Goal: Navigation & Orientation: Find specific page/section

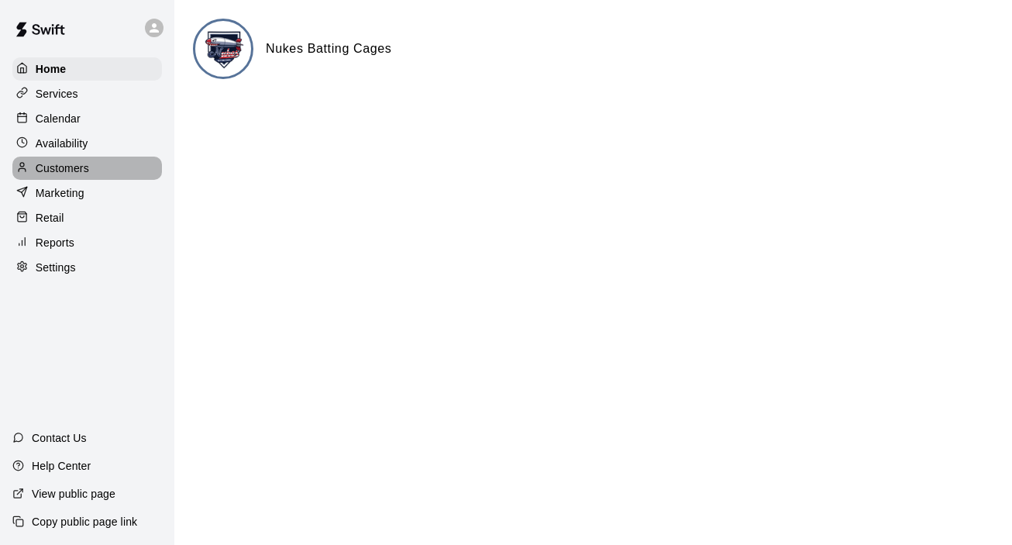
click at [65, 173] on p "Customers" at bounding box center [62, 167] width 53 height 15
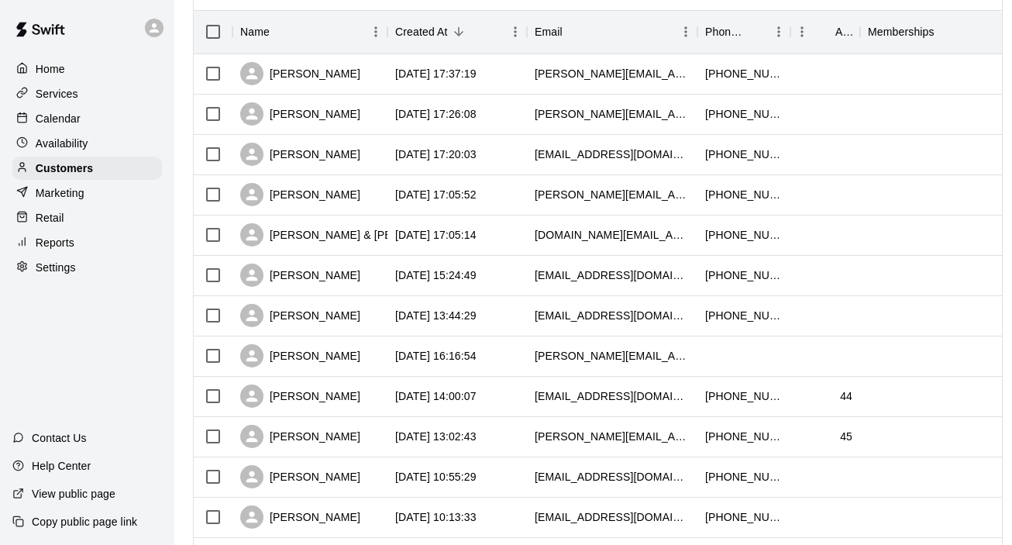
scroll to position [194, 0]
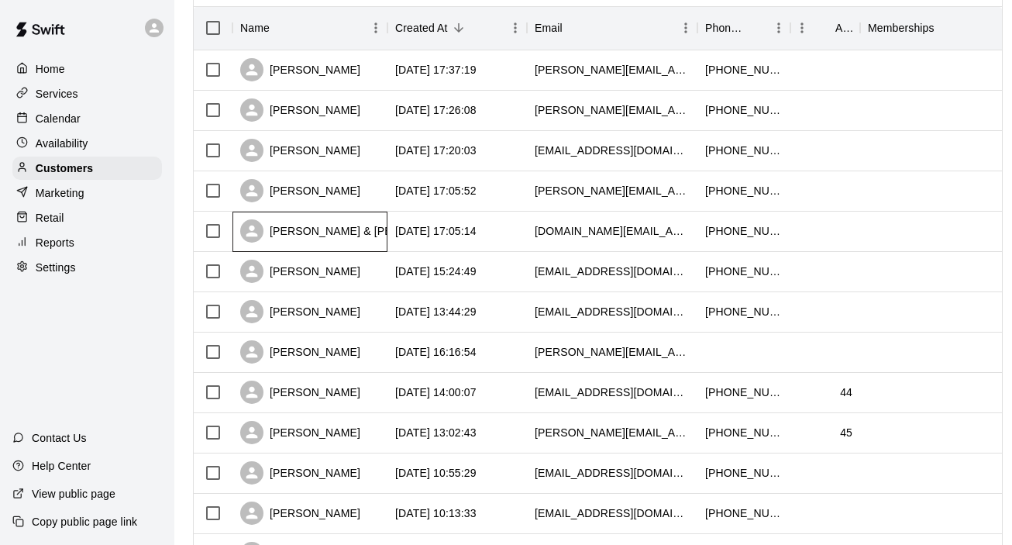
click at [332, 236] on div "[PERSON_NAME] & [PERSON_NAME]" at bounding box center [352, 230] width 225 height 23
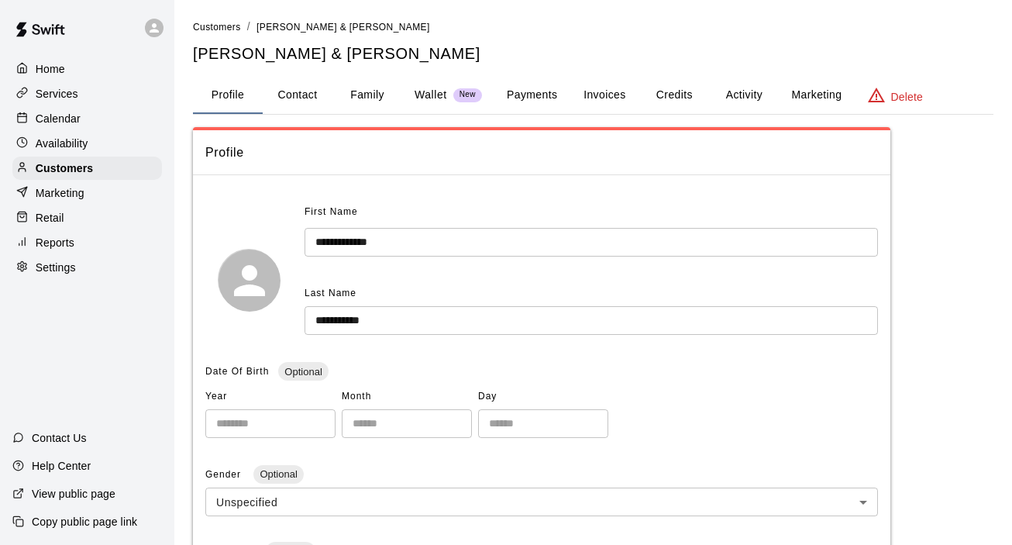
click at [375, 93] on button "Family" at bounding box center [367, 95] width 70 height 37
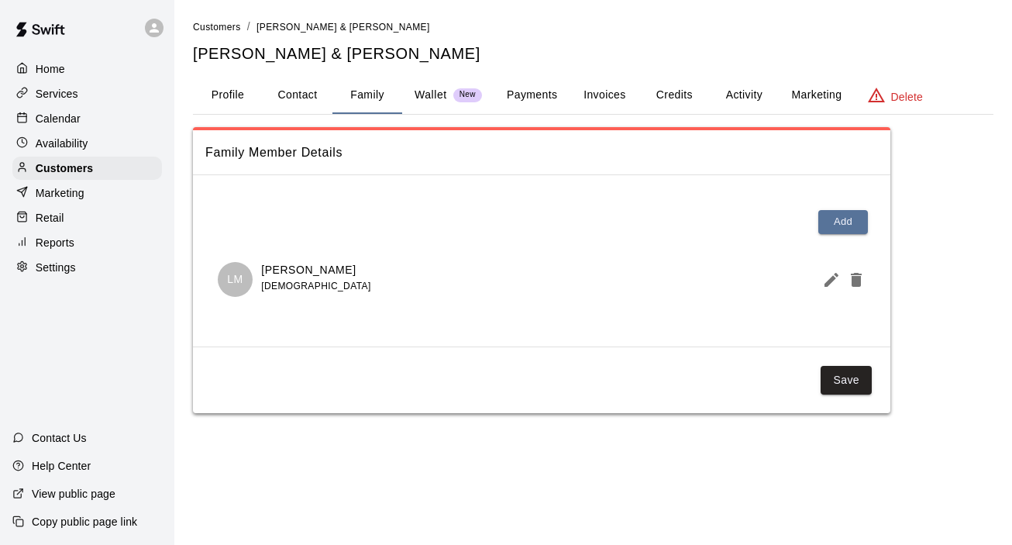
click at [58, 74] on p "Home" at bounding box center [50, 68] width 29 height 15
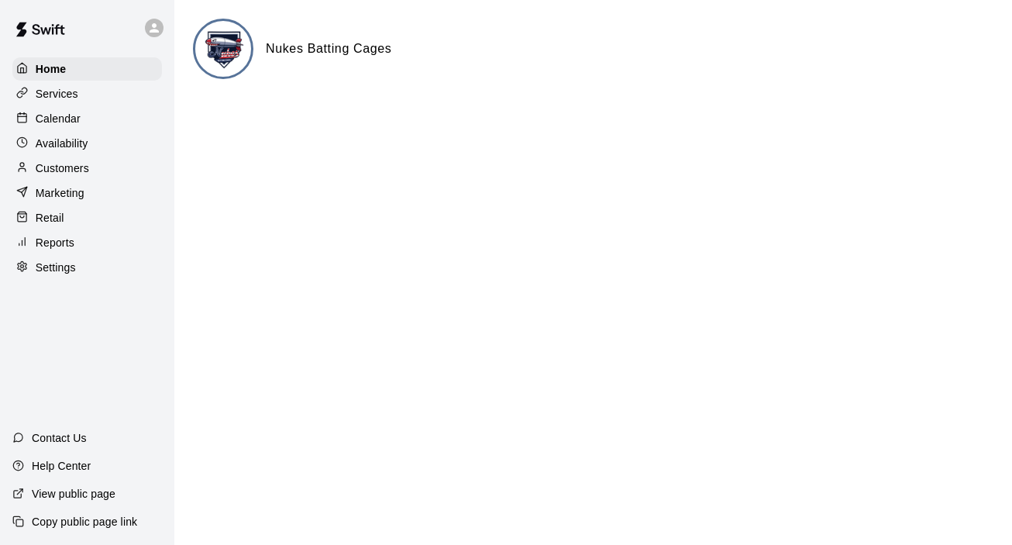
click at [59, 95] on p "Services" at bounding box center [57, 93] width 43 height 15
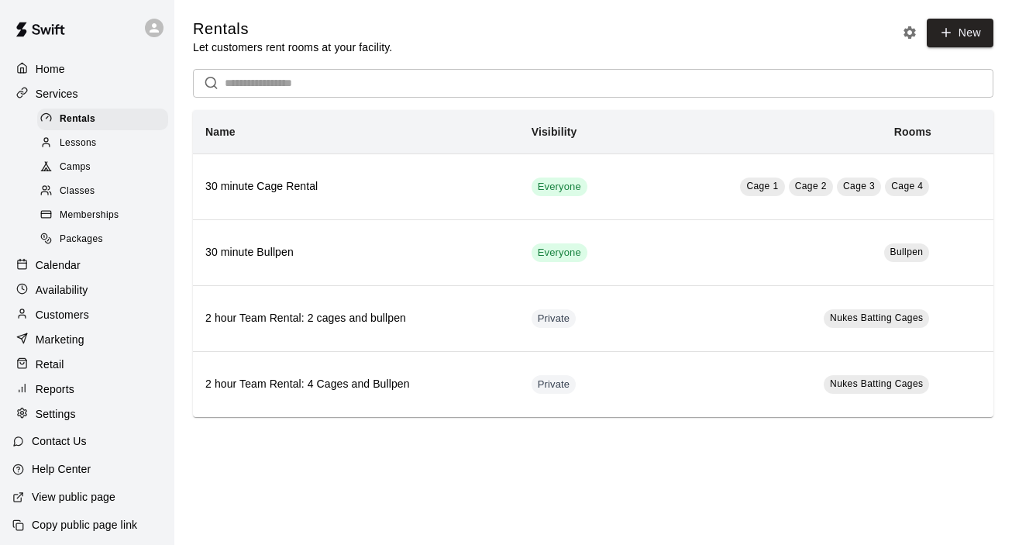
click at [67, 98] on p "Services" at bounding box center [57, 93] width 43 height 15
click at [64, 317] on p "Customers" at bounding box center [62, 314] width 53 height 15
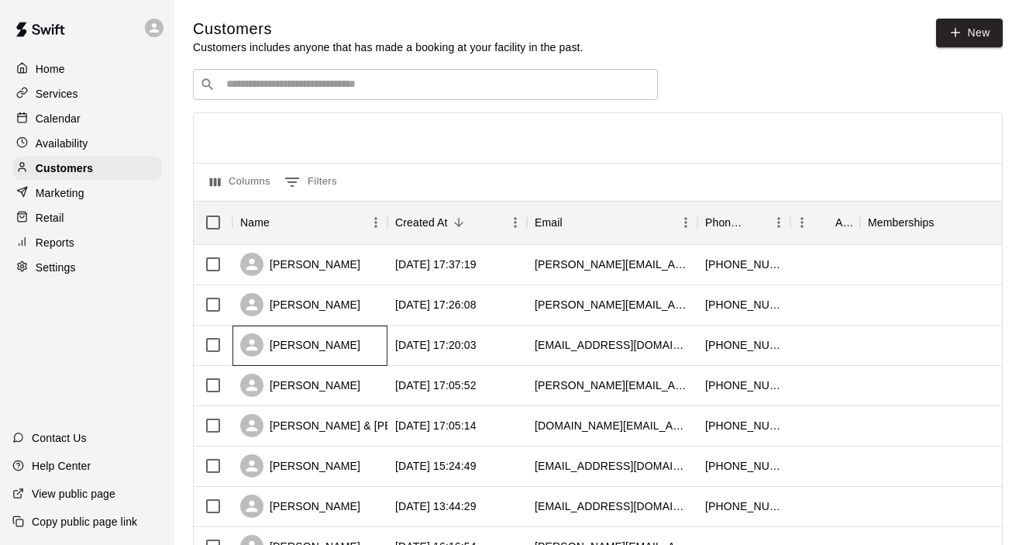
click at [294, 345] on div "[PERSON_NAME]" at bounding box center [300, 344] width 120 height 23
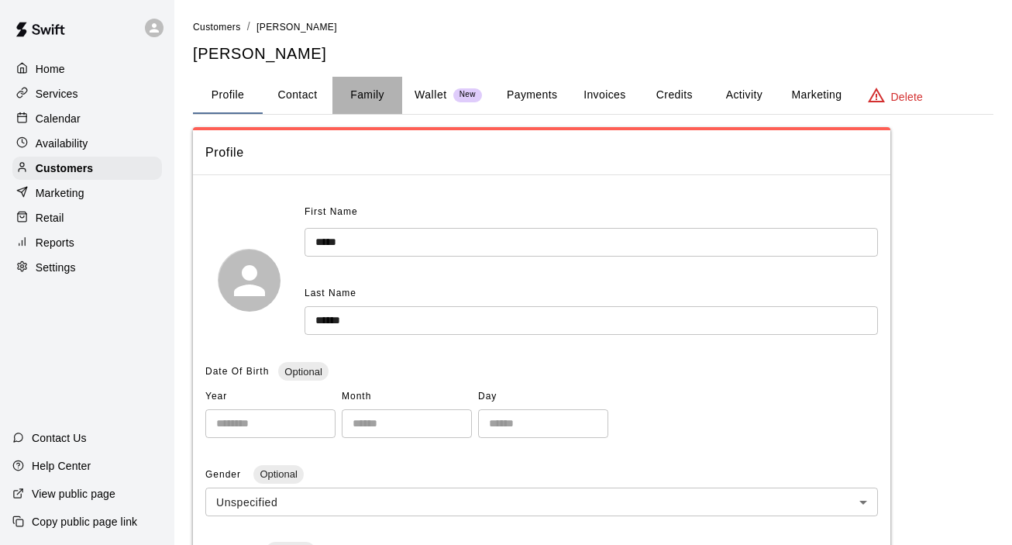
click at [366, 98] on button "Family" at bounding box center [367, 95] width 70 height 37
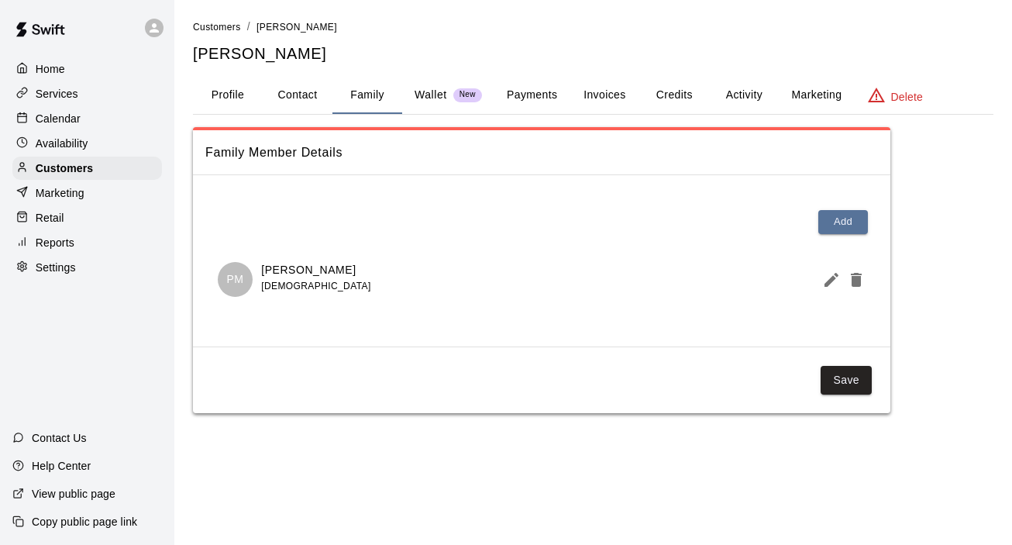
click at [48, 68] on p "Home" at bounding box center [50, 68] width 29 height 15
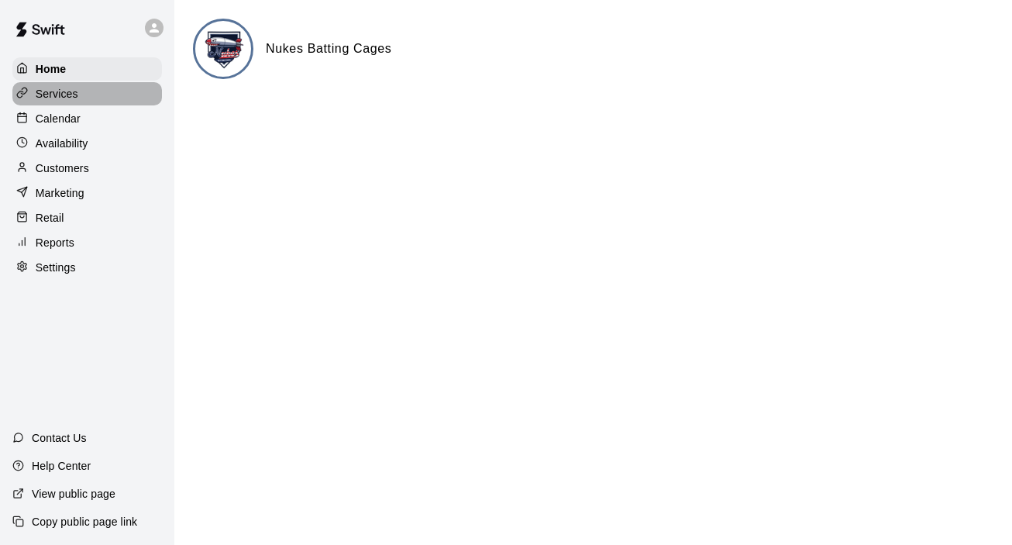
click at [45, 88] on p "Services" at bounding box center [57, 93] width 43 height 15
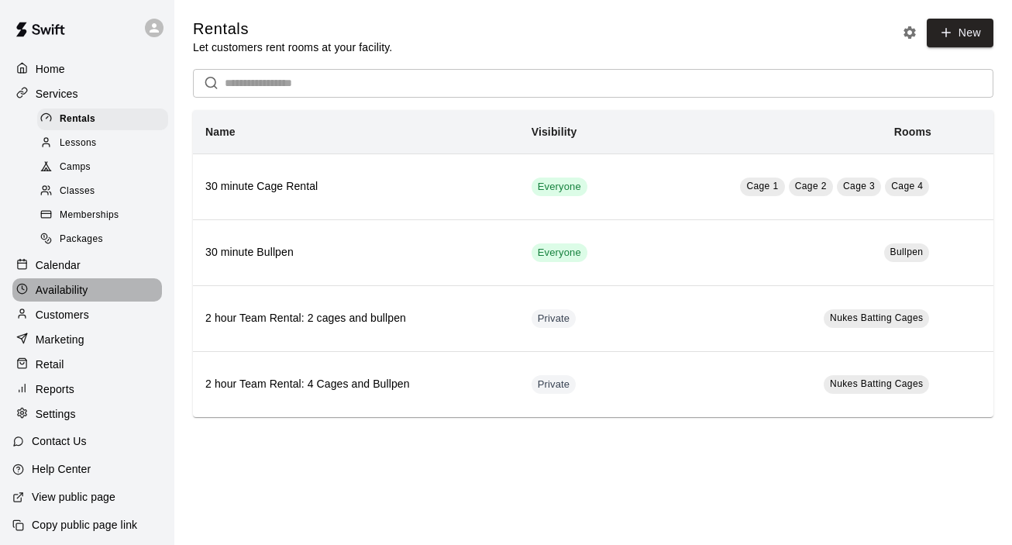
click at [63, 295] on p "Availability" at bounding box center [62, 289] width 53 height 15
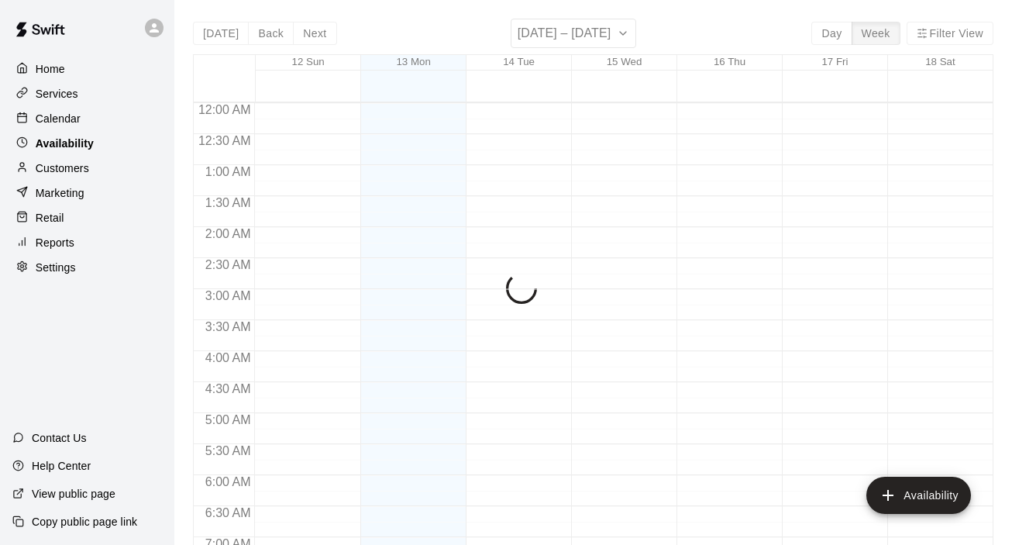
scroll to position [1029, 0]
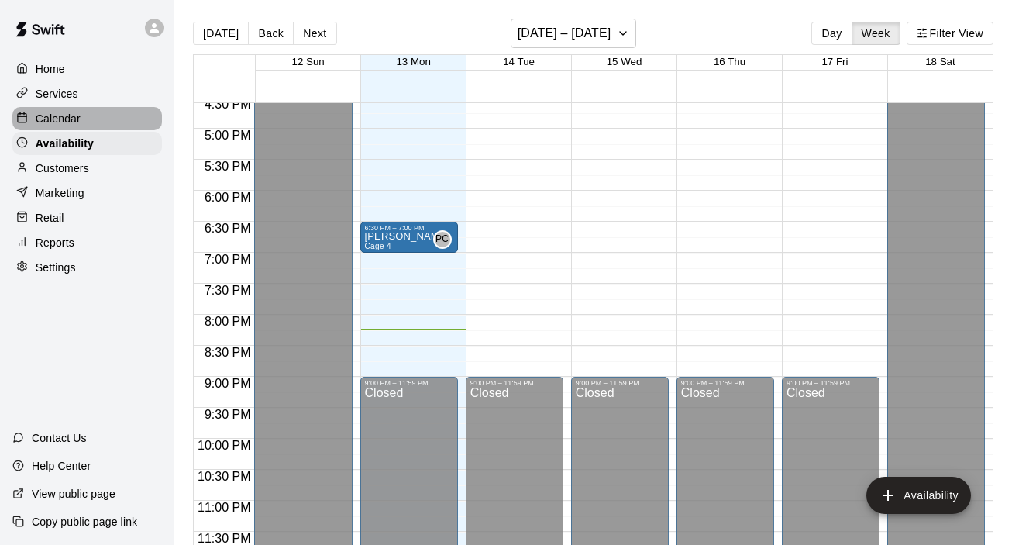
click at [70, 121] on p "Calendar" at bounding box center [58, 118] width 45 height 15
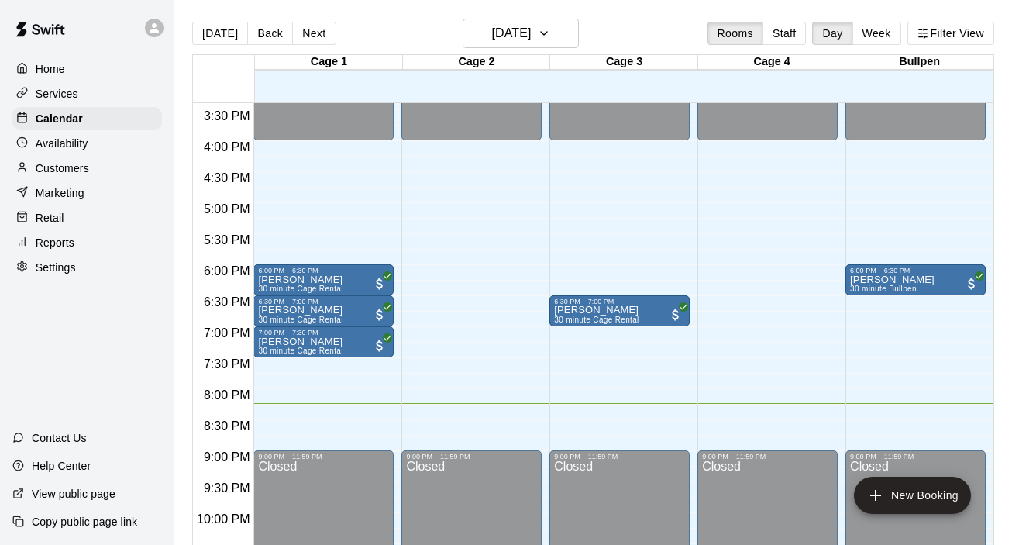
scroll to position [972, 0]
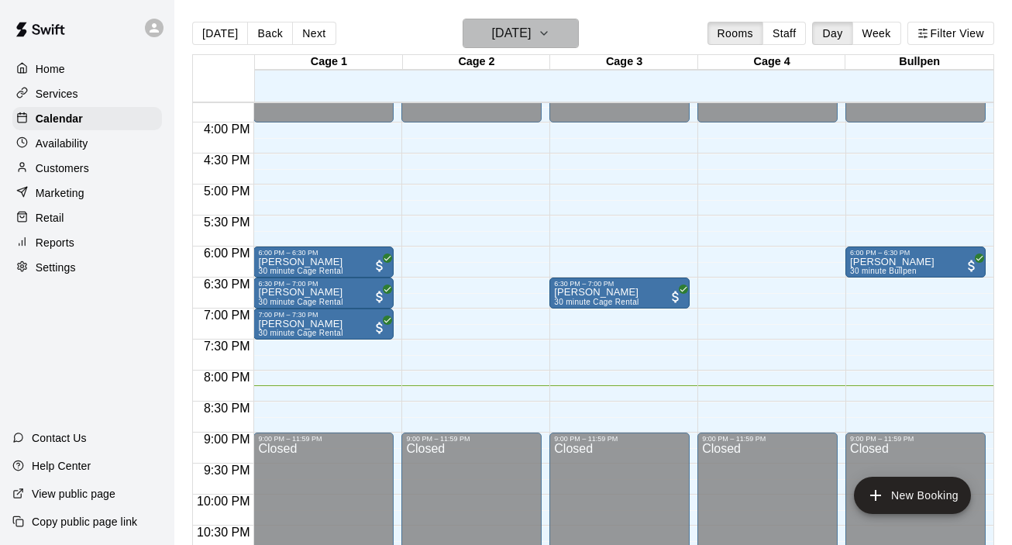
click at [555, 30] on button "[DATE]" at bounding box center [520, 33] width 116 height 29
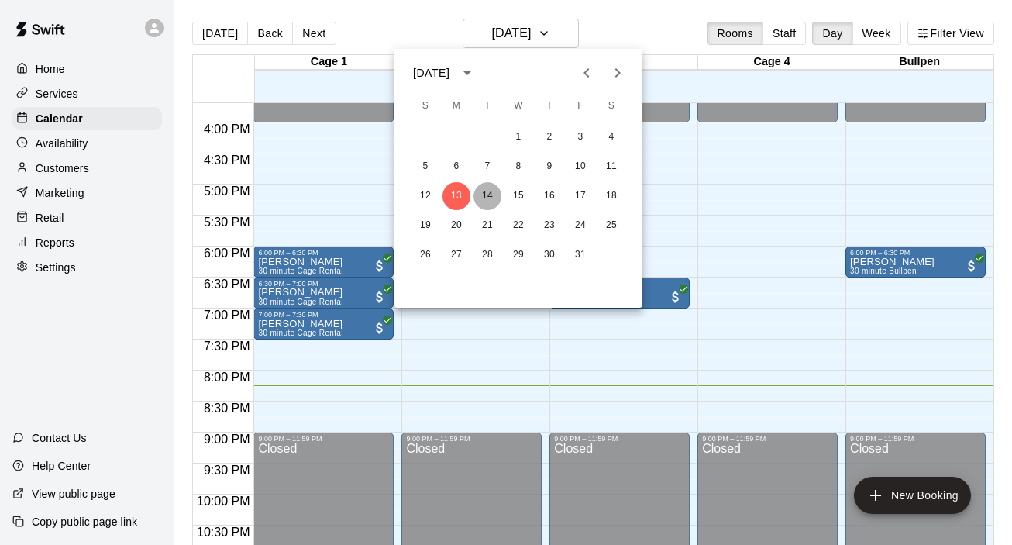
click at [492, 198] on button "14" at bounding box center [487, 196] width 28 height 28
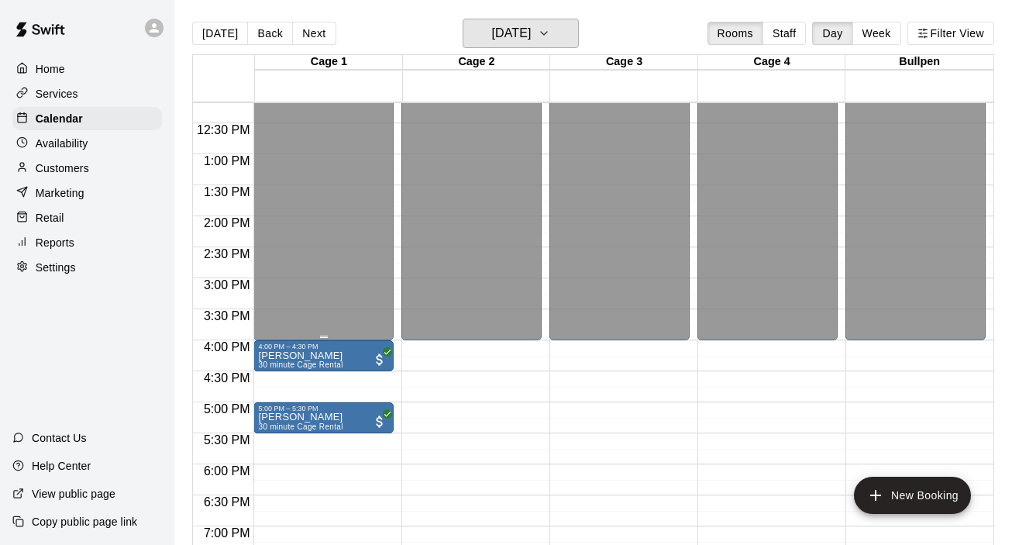
scroll to position [752, 0]
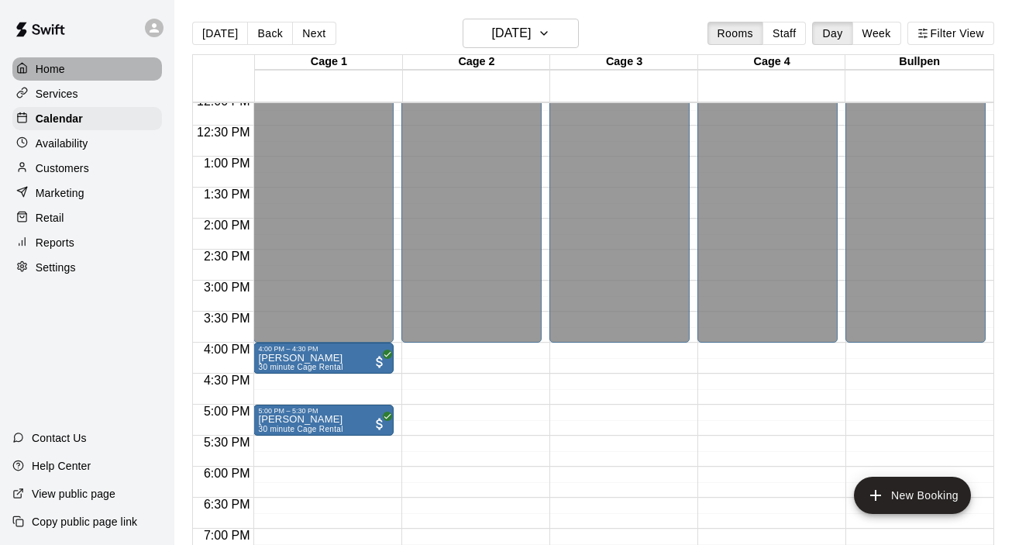
click at [60, 70] on p "Home" at bounding box center [50, 68] width 29 height 15
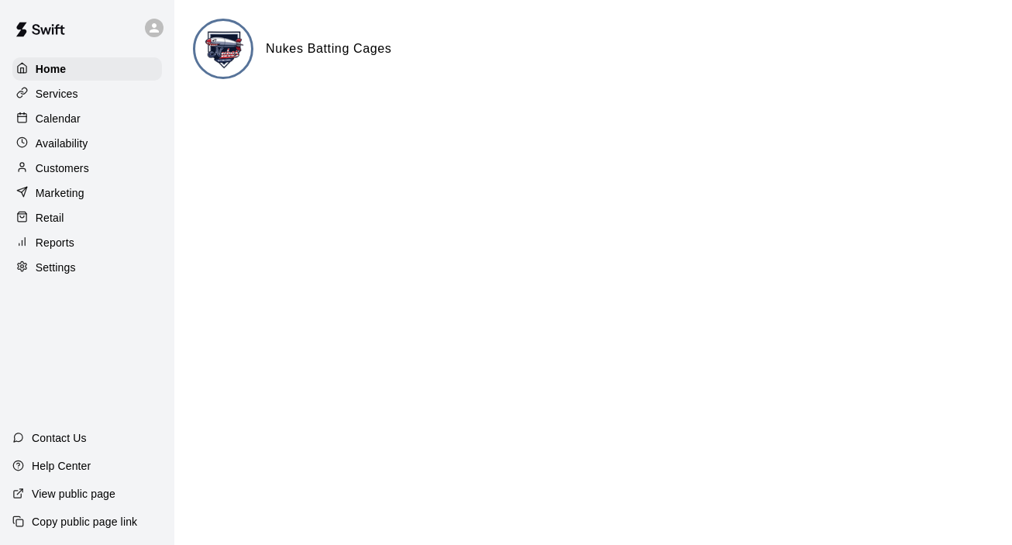
click at [58, 97] on p "Services" at bounding box center [57, 93] width 43 height 15
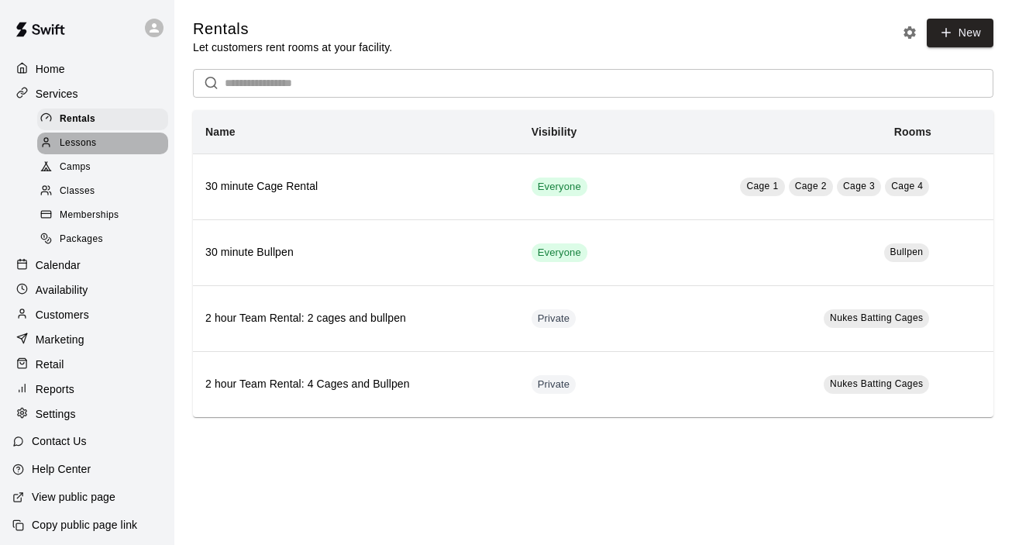
click at [65, 153] on div "Lessons" at bounding box center [102, 143] width 131 height 22
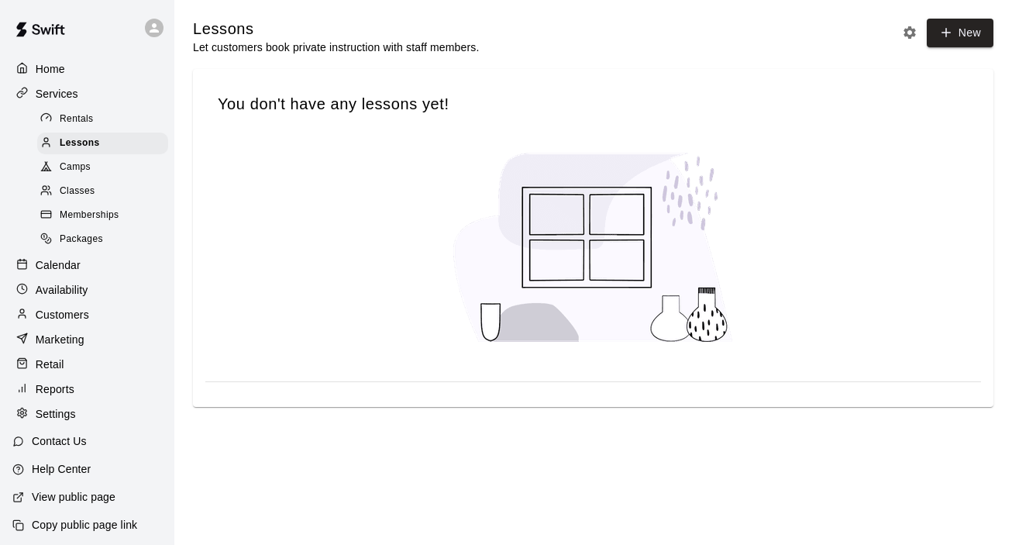
click at [73, 177] on div "Camps" at bounding box center [102, 167] width 131 height 22
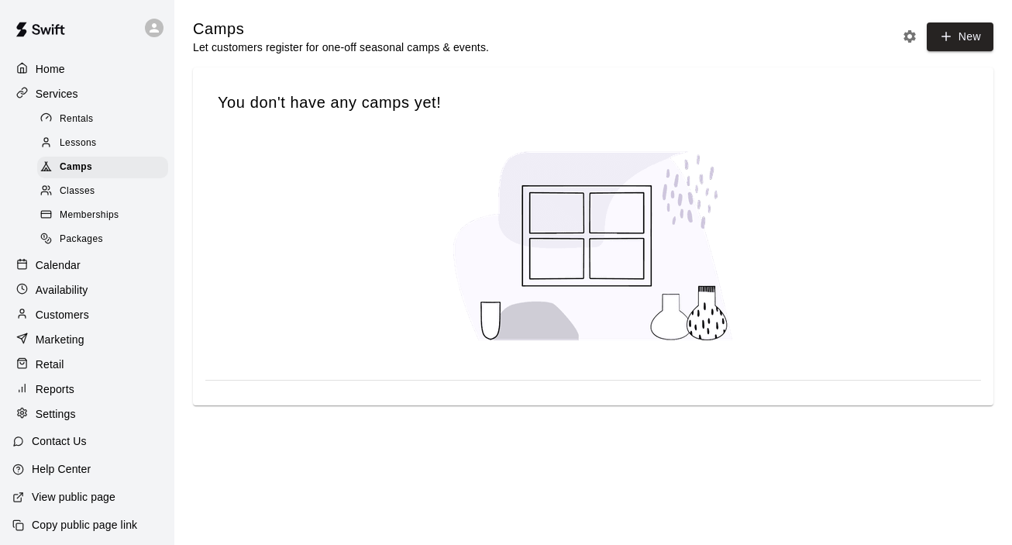
click at [74, 233] on span "Packages" at bounding box center [81, 239] width 43 height 15
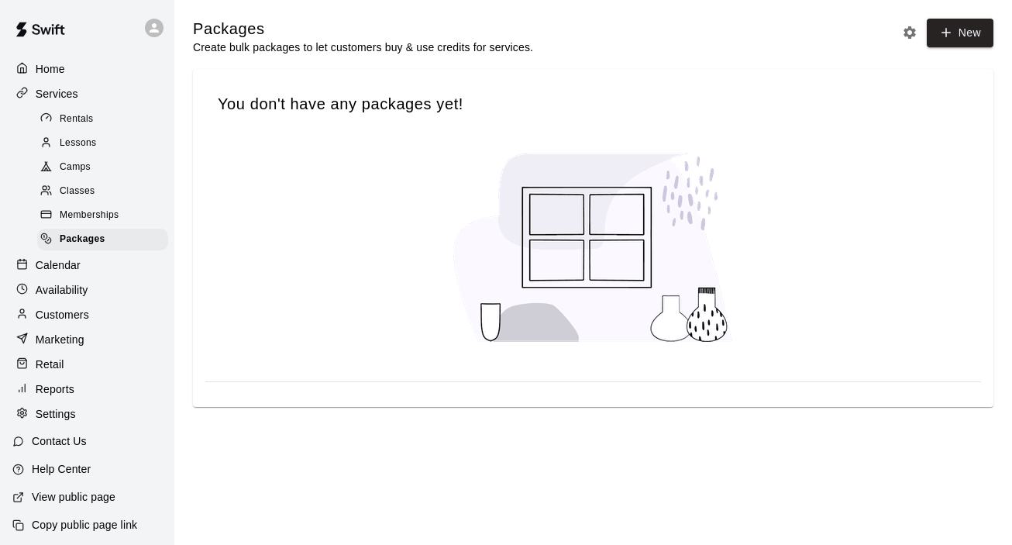
click at [81, 210] on span "Memberships" at bounding box center [89, 215] width 59 height 15
